Goal: Task Accomplishment & Management: Use online tool/utility

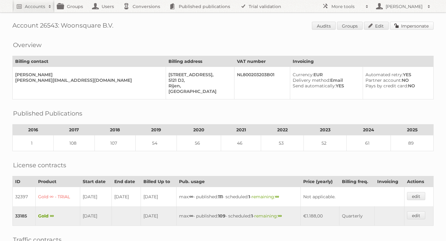
click at [399, 27] on link "Impersonate" at bounding box center [412, 26] width 44 height 8
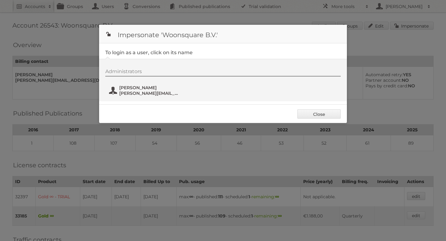
click at [163, 90] on span "[PERSON_NAME]" at bounding box center [149, 88] width 60 height 6
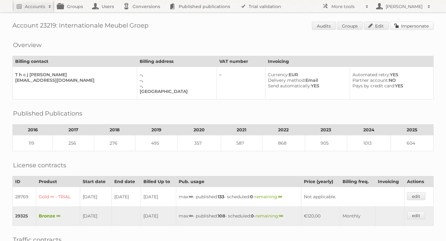
click at [403, 25] on link "Impersonate" at bounding box center [412, 26] width 44 height 8
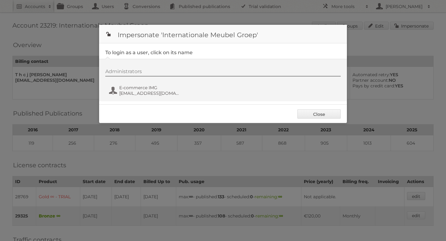
click at [151, 84] on div "Administrators E-commerce IMG [EMAIL_ADDRESS][DOMAIN_NAME]" at bounding box center [226, 84] width 242 height 30
click at [141, 96] on span "[EMAIL_ADDRESS][DOMAIN_NAME]" at bounding box center [149, 94] width 60 height 6
